Goal: Information Seeking & Learning: Learn about a topic

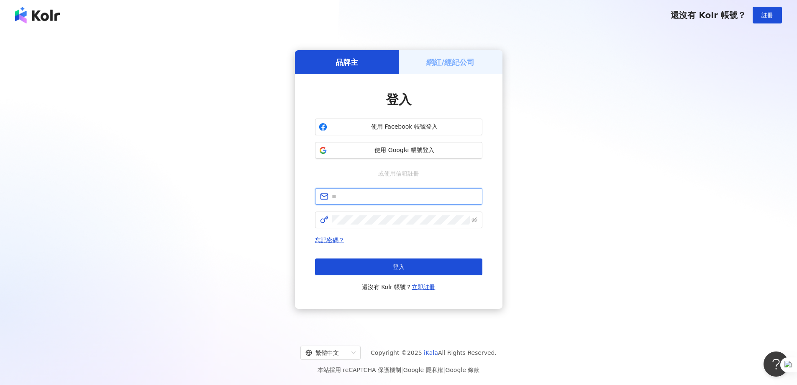
type input "**********"
click at [354, 279] on div "登入 還沒有 Kolr 帳號？ 立即註冊" at bounding box center [398, 274] width 167 height 33
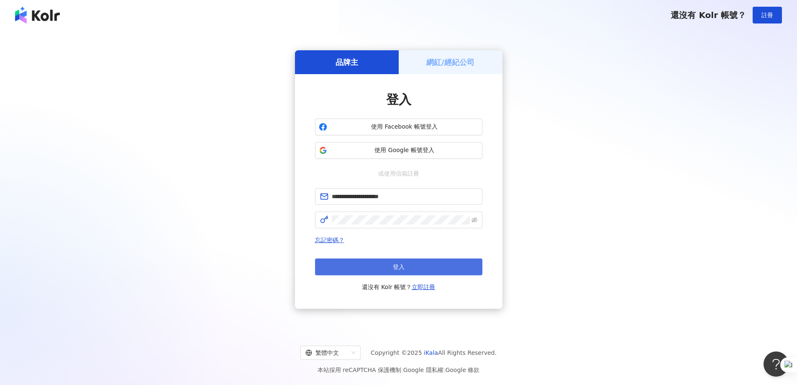
click at [355, 263] on button "登入" at bounding box center [398, 266] width 167 height 17
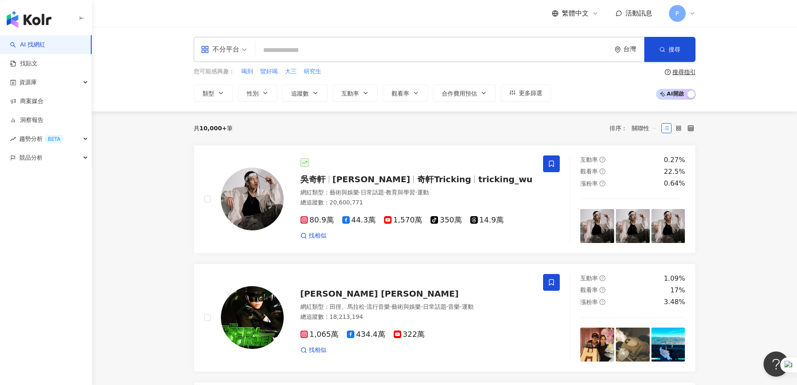
click at [675, 11] on span "P" at bounding box center [677, 13] width 17 height 17
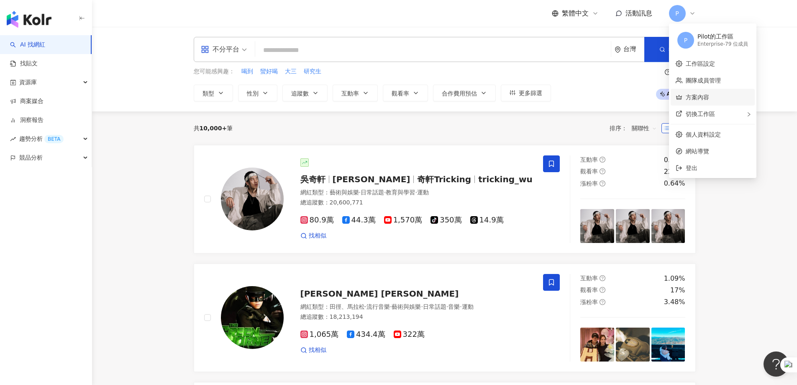
click at [709, 94] on link "方案內容" at bounding box center [697, 97] width 23 height 7
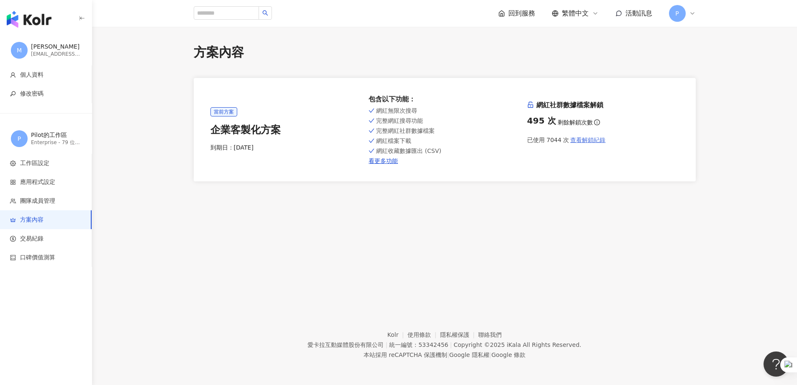
click at [600, 143] on span "查看解鎖紀錄" at bounding box center [587, 139] width 35 height 7
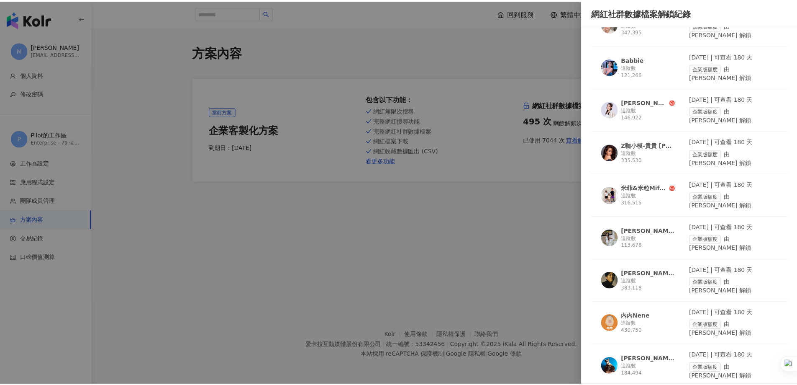
scroll to position [8204, 0]
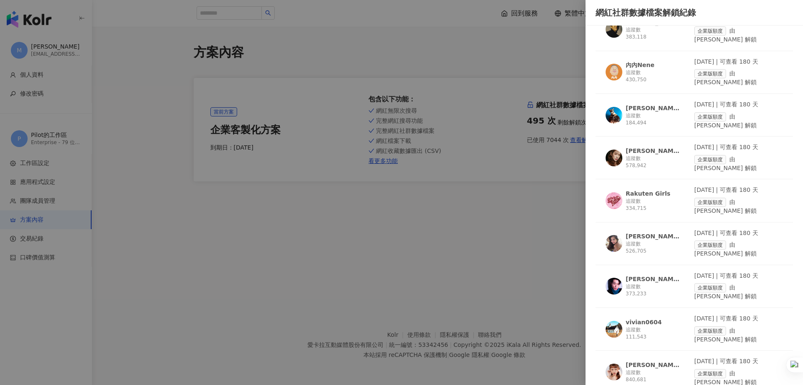
click at [315, 208] on div at bounding box center [401, 192] width 803 height 385
